Goal: Obtain resource: Download file/media

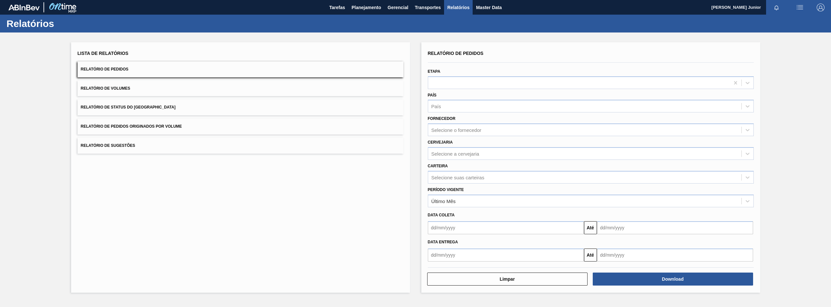
click at [176, 127] on span "Relatório de Pedidos Originados por Volume" at bounding box center [131, 126] width 101 height 5
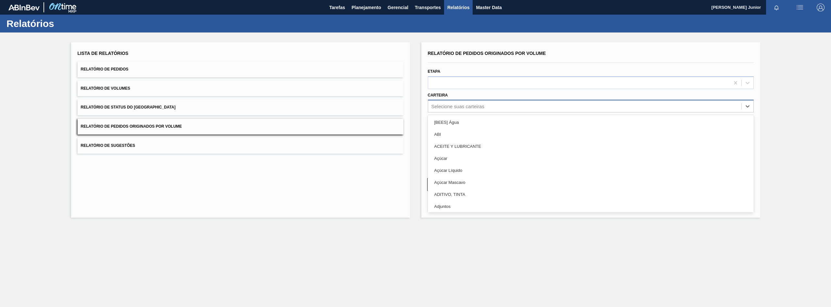
click at [492, 105] on div "Selecione suas carteiras" at bounding box center [584, 106] width 313 height 9
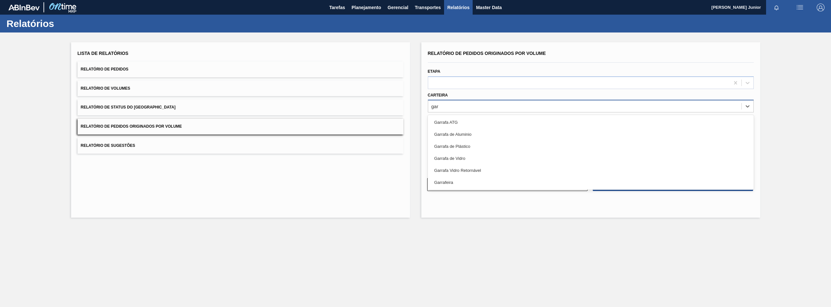
type input "garr"
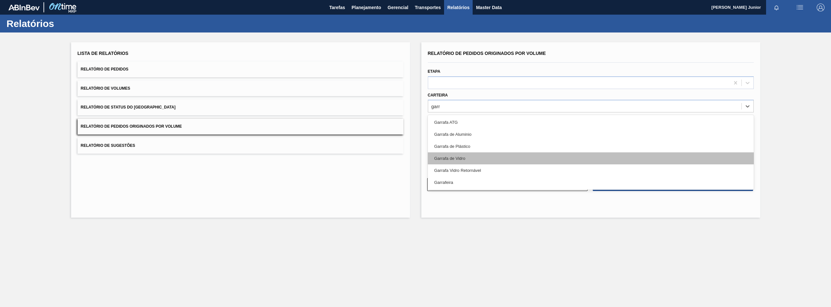
click at [474, 156] on div "Garrafa de Vidro" at bounding box center [591, 158] width 326 height 12
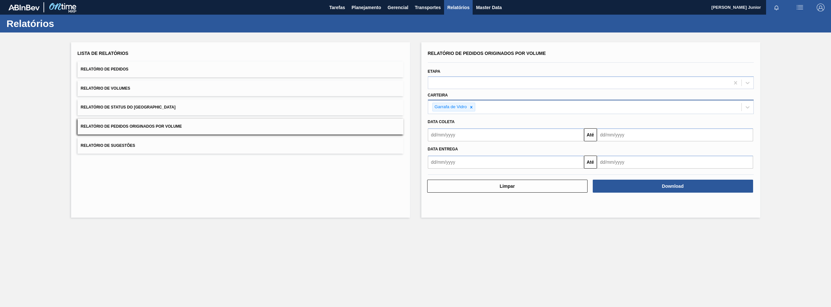
click at [494, 109] on div "Garrafa de Vidro" at bounding box center [584, 106] width 313 height 13
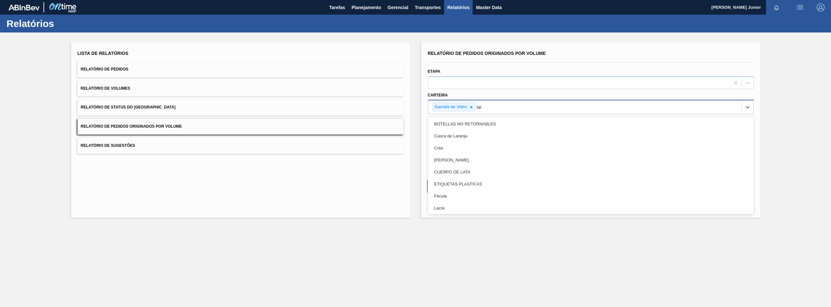
type input "lata"
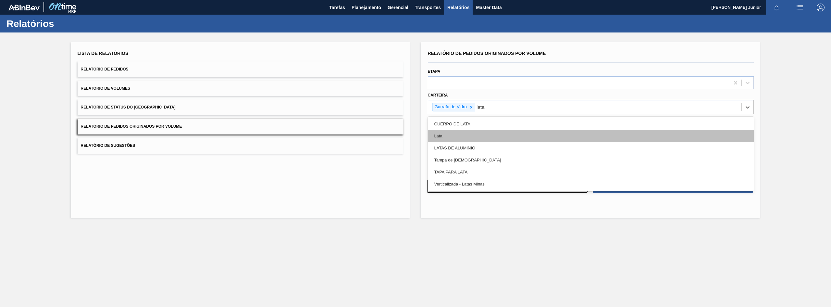
click at [472, 137] on div "Lata" at bounding box center [591, 136] width 326 height 12
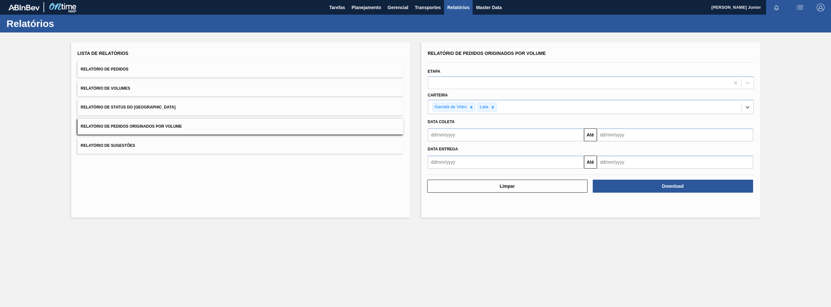
type input "a"
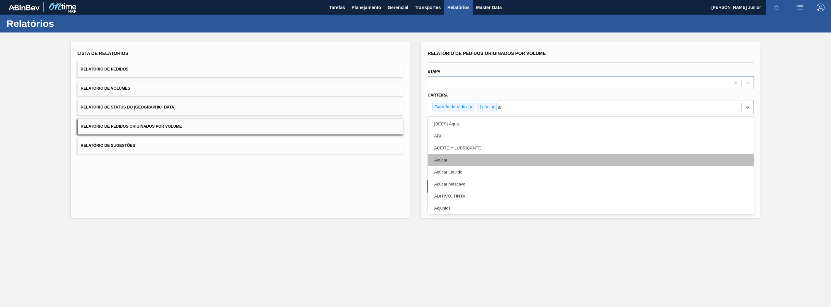
click at [485, 156] on div "Açúcar" at bounding box center [591, 160] width 326 height 12
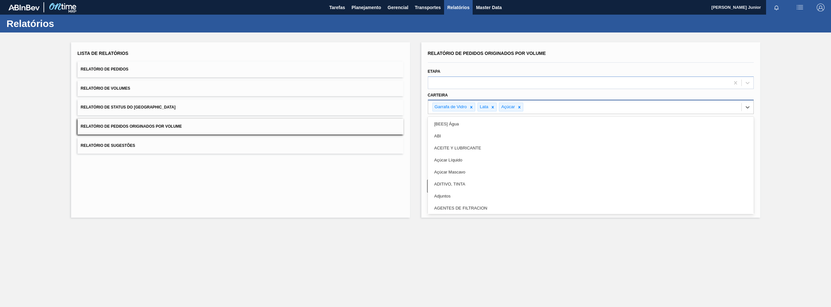
click at [566, 106] on div "Garrafa de Vidro Lata Açúcar" at bounding box center [584, 106] width 313 height 13
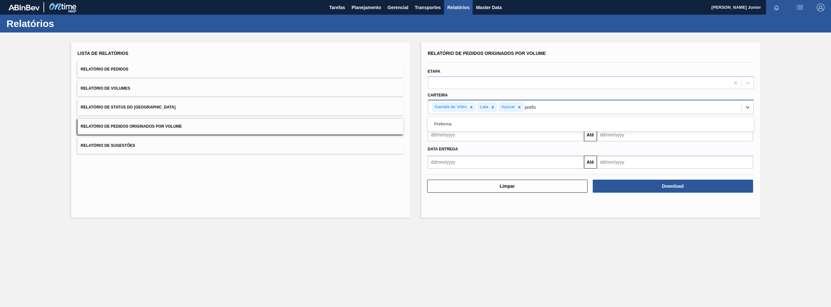
type input "prefor"
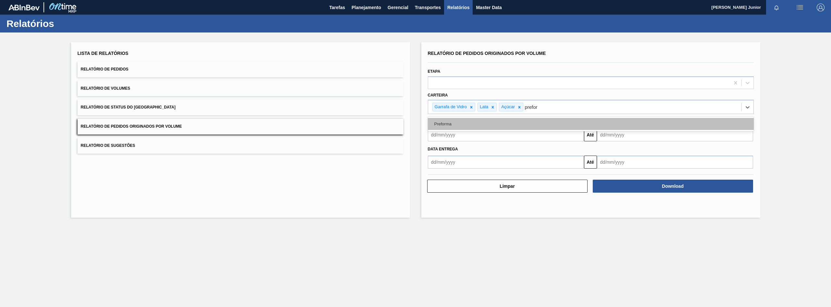
click at [556, 122] on div "Preforma" at bounding box center [591, 124] width 326 height 12
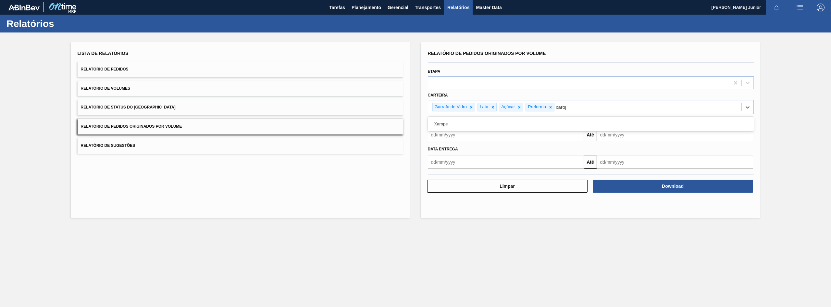
type input "xarope"
click at [556, 122] on div "Xarope" at bounding box center [591, 124] width 326 height 12
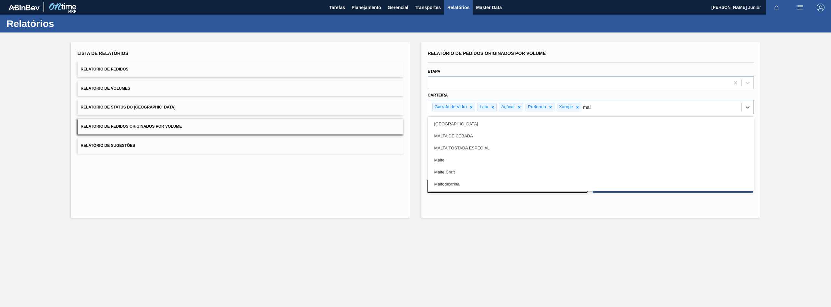
type input "malt"
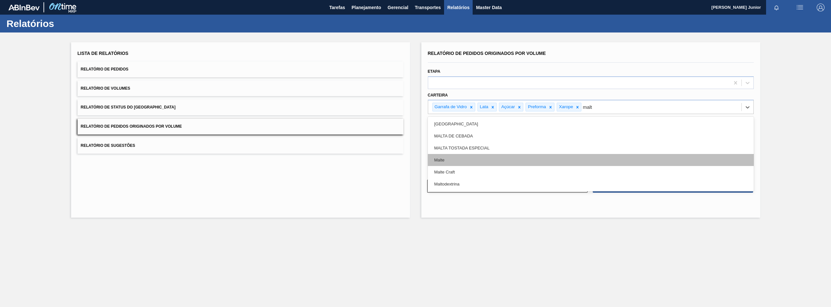
click at [555, 165] on div "Malte" at bounding box center [591, 160] width 326 height 12
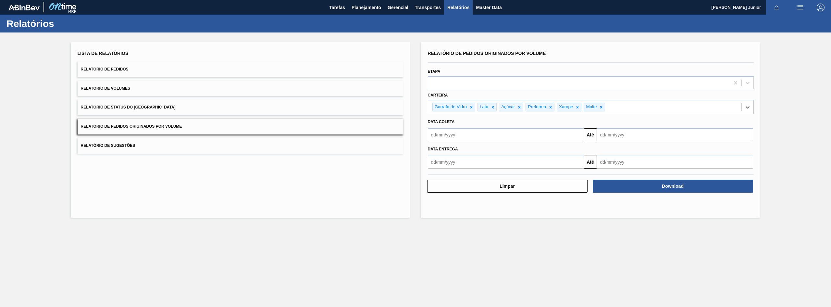
click at [459, 135] on input "text" at bounding box center [506, 134] width 156 height 13
click at [436, 150] on div "agosto 2025" at bounding box center [467, 150] width 78 height 6
click at [435, 149] on button "Previous Month" at bounding box center [433, 150] width 5 height 5
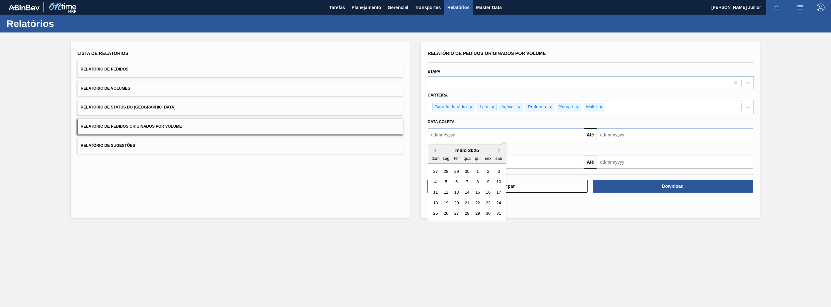
click at [435, 149] on button "Previous Month" at bounding box center [433, 150] width 5 height 5
click at [469, 169] on div "1" at bounding box center [466, 171] width 9 height 9
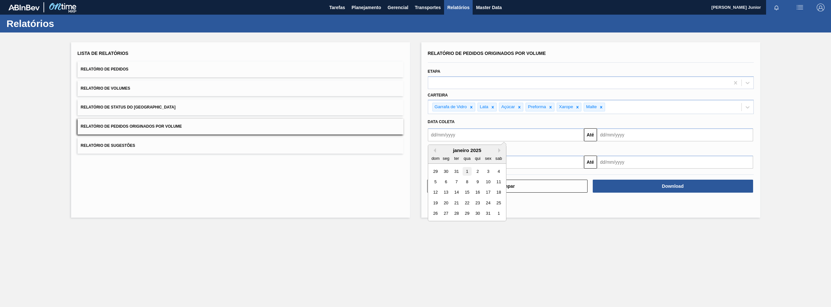
type input "[DATE]"
click at [610, 133] on input "text" at bounding box center [675, 134] width 156 height 13
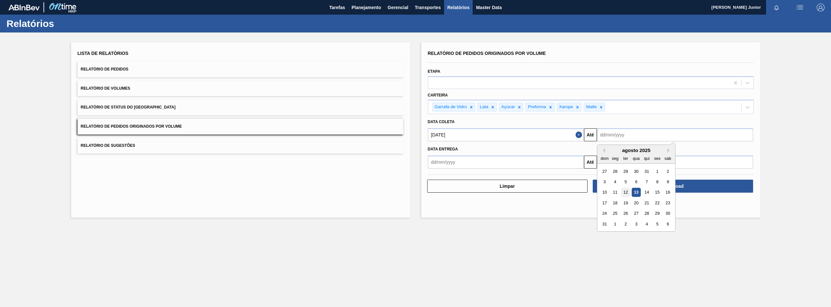
click at [629, 190] on div "12" at bounding box center [625, 192] width 9 height 9
type input "[DATE]"
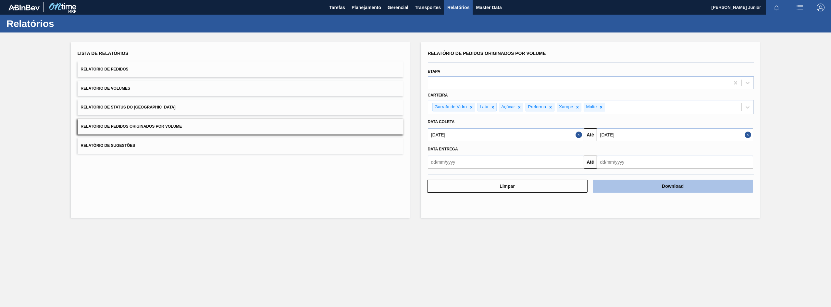
click at [649, 187] on button "Download" at bounding box center [673, 185] width 160 height 13
